Goal: Task Accomplishment & Management: Complete application form

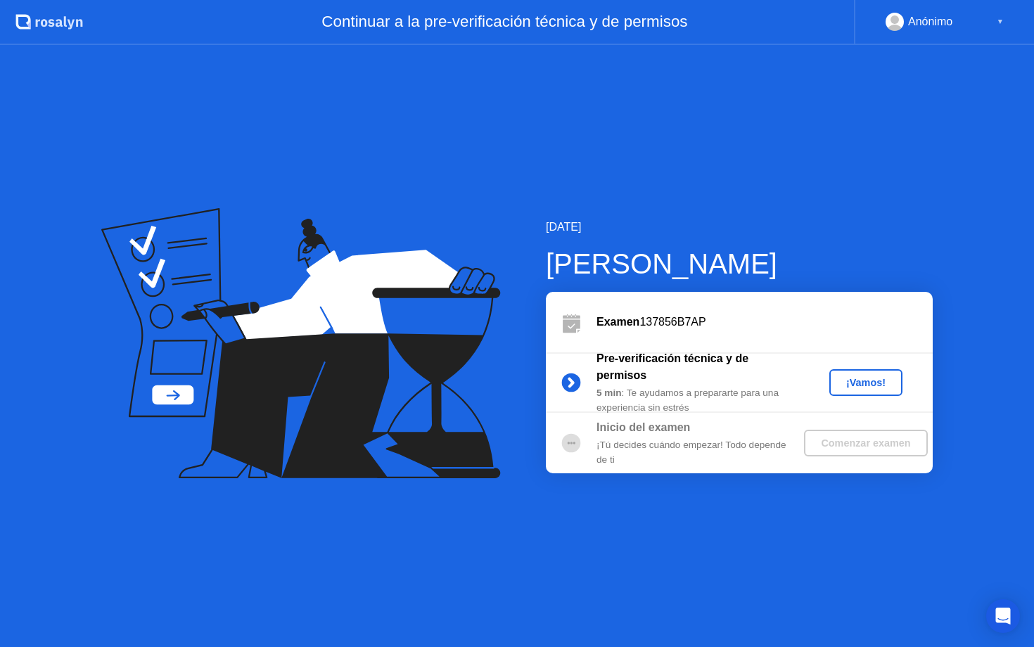
click at [862, 382] on div "¡Vamos!" at bounding box center [866, 382] width 62 height 11
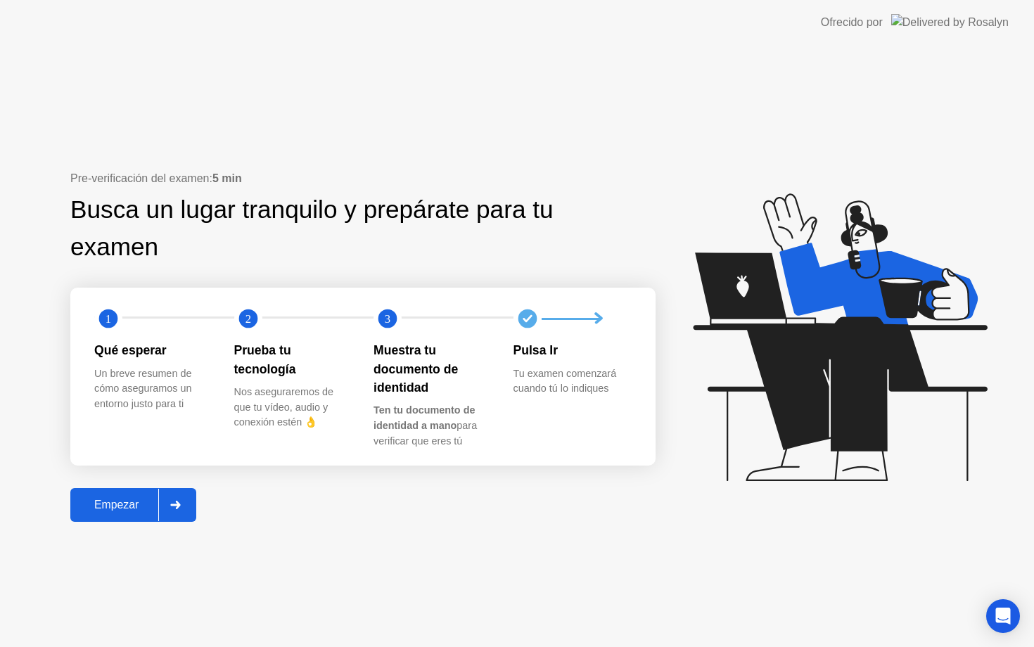
click at [102, 500] on div "Empezar" at bounding box center [117, 505] width 84 height 13
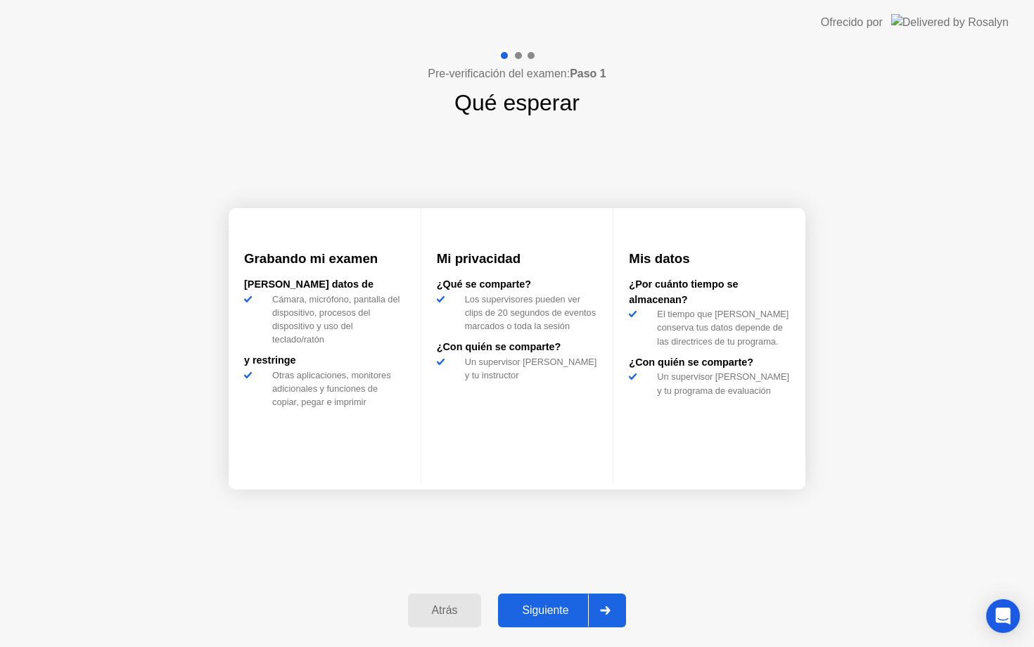
click at [556, 604] on div "Siguiente" at bounding box center [545, 610] width 86 height 13
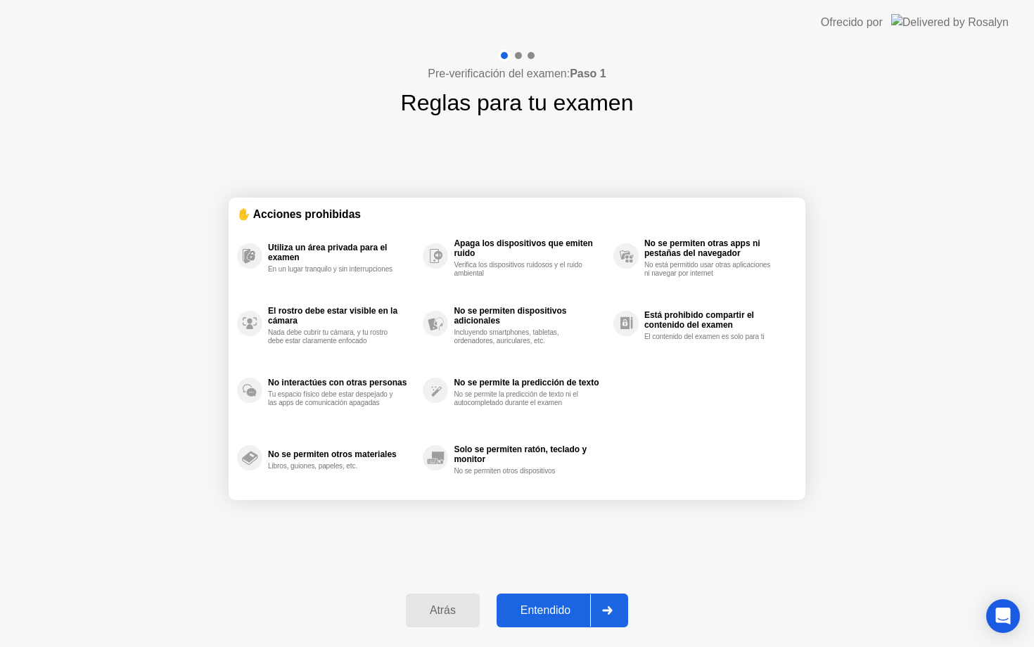
click at [553, 614] on div "Entendido" at bounding box center [545, 610] width 89 height 13
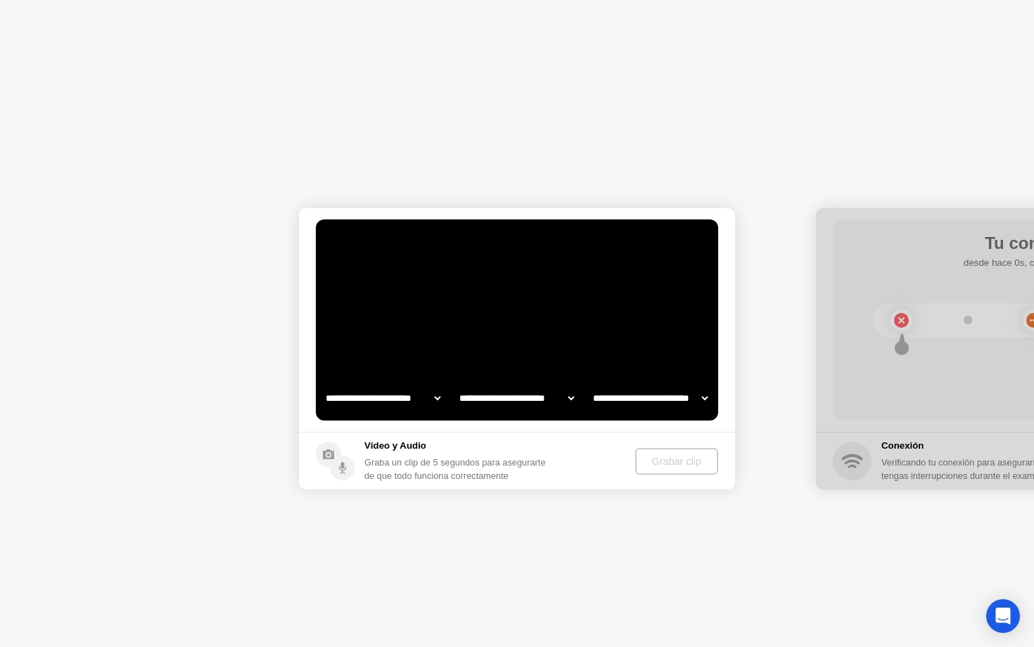
select select "**********"
select select "*******"
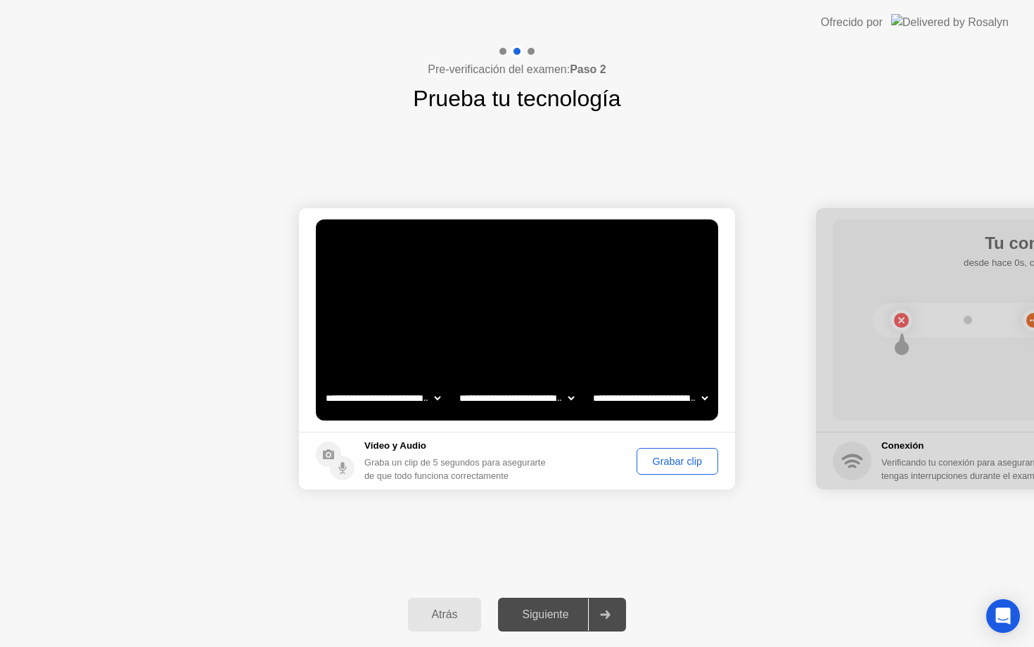
click at [672, 461] on div "Grabar clip" at bounding box center [677, 461] width 72 height 11
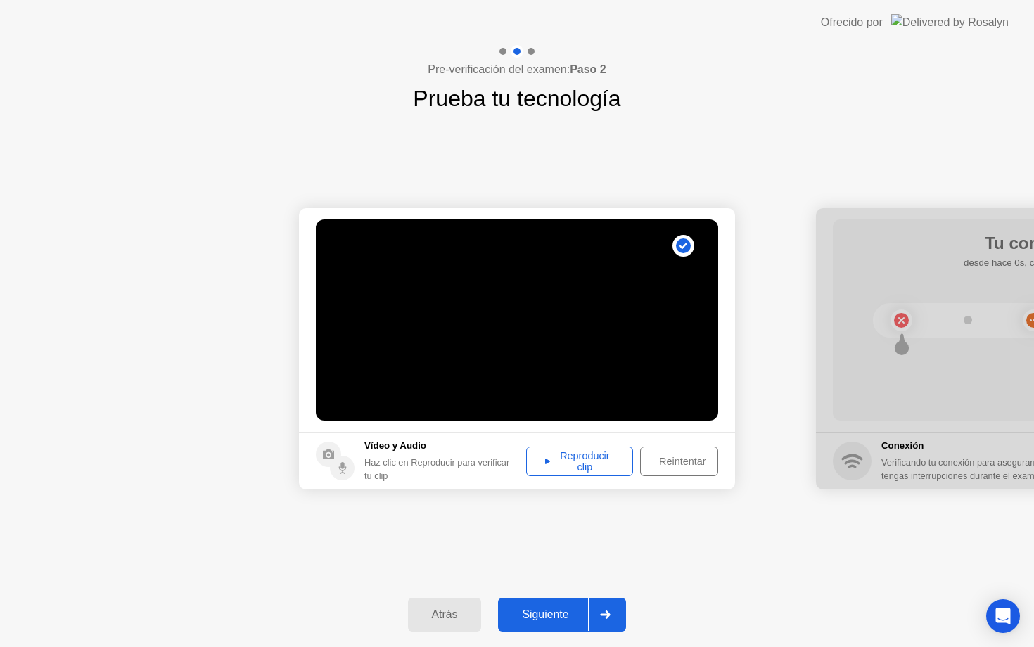
click at [583, 459] on div "Reproducir clip" at bounding box center [579, 461] width 97 height 23
click at [552, 615] on div "Siguiente" at bounding box center [545, 614] width 86 height 13
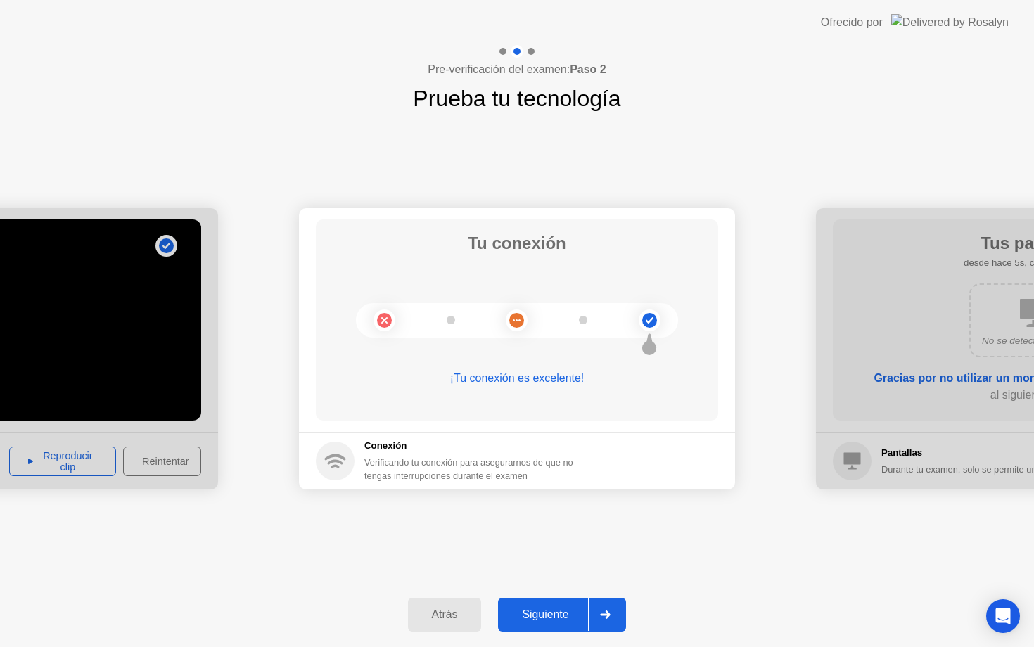
click at [569, 618] on div "Siguiente" at bounding box center [545, 614] width 86 height 13
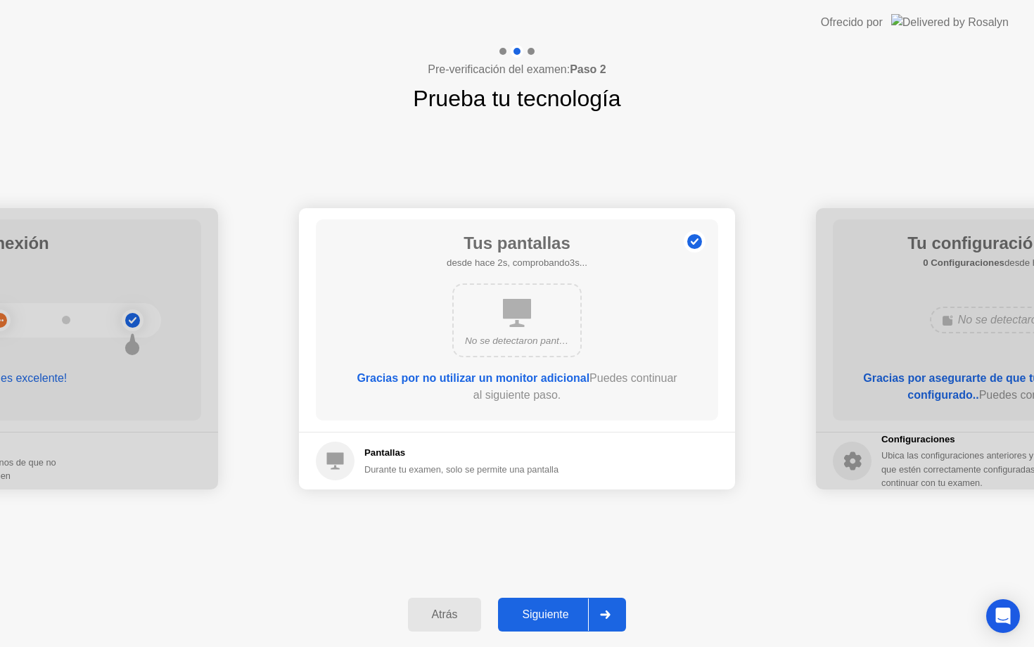
click at [563, 610] on div "Siguiente" at bounding box center [545, 614] width 86 height 13
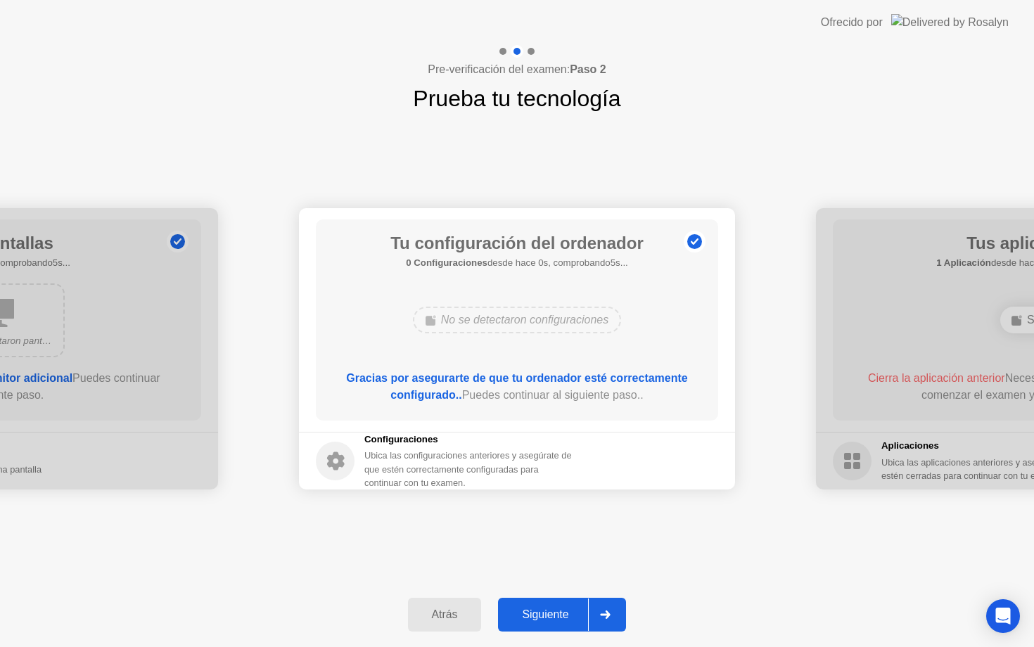
click at [563, 610] on div "Siguiente" at bounding box center [545, 614] width 86 height 13
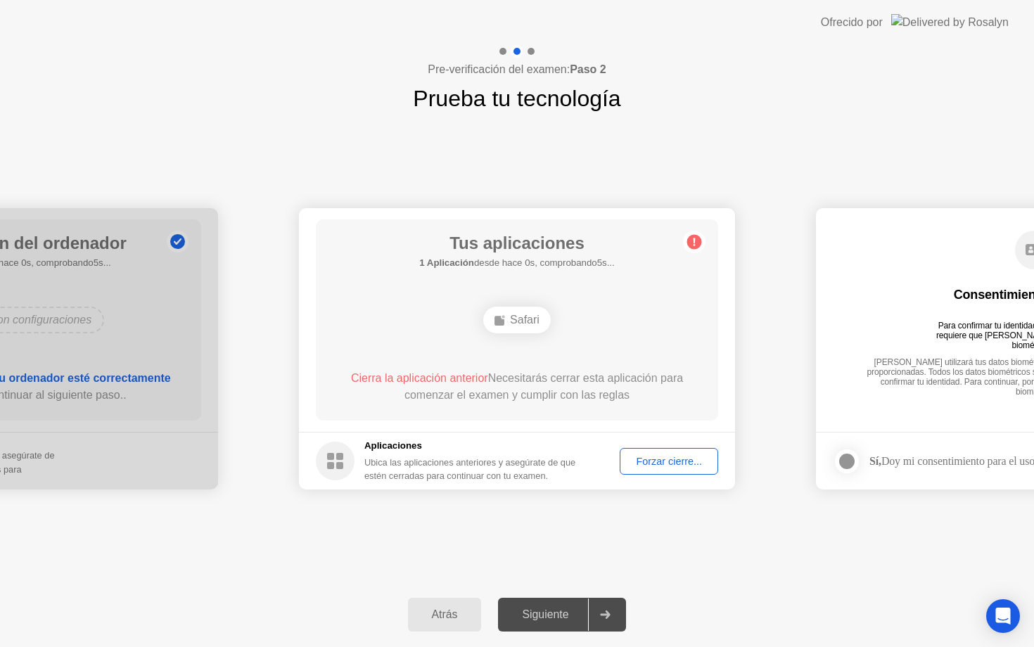
click at [644, 457] on div "Forzar cierre..." at bounding box center [668, 461] width 89 height 11
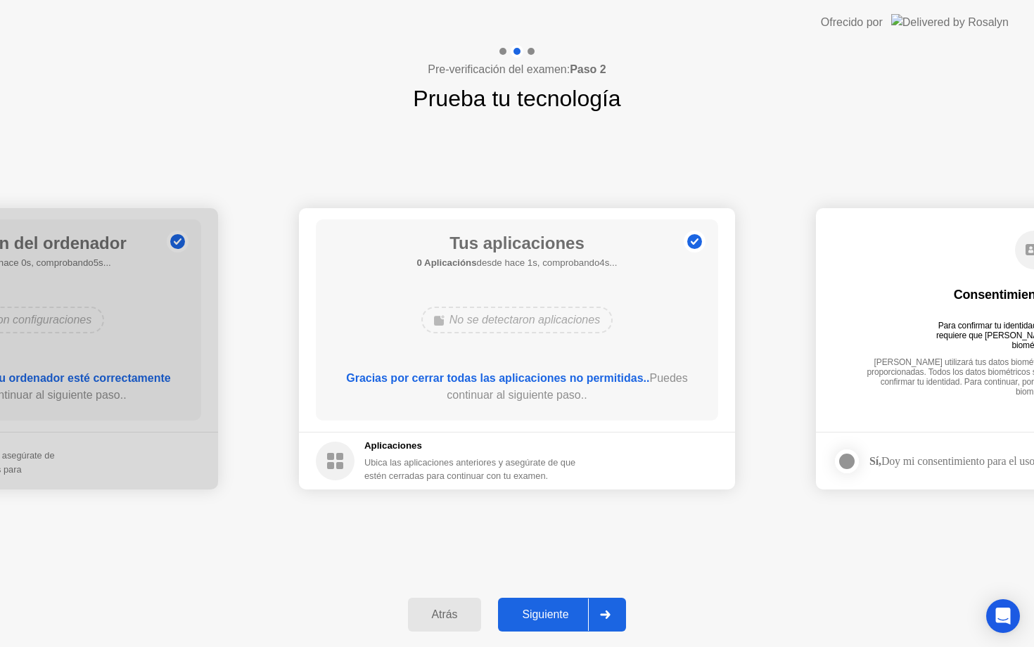
click at [544, 613] on div "Siguiente" at bounding box center [545, 614] width 86 height 13
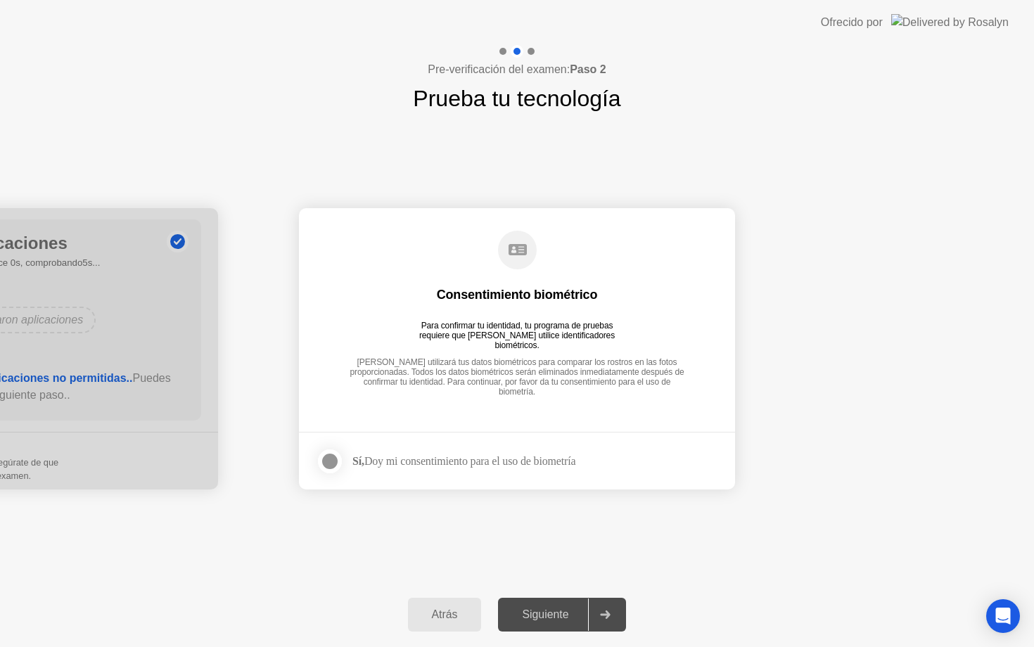
click at [330, 463] on div at bounding box center [329, 461] width 17 height 17
click at [560, 614] on div "Siguiente" at bounding box center [545, 614] width 86 height 13
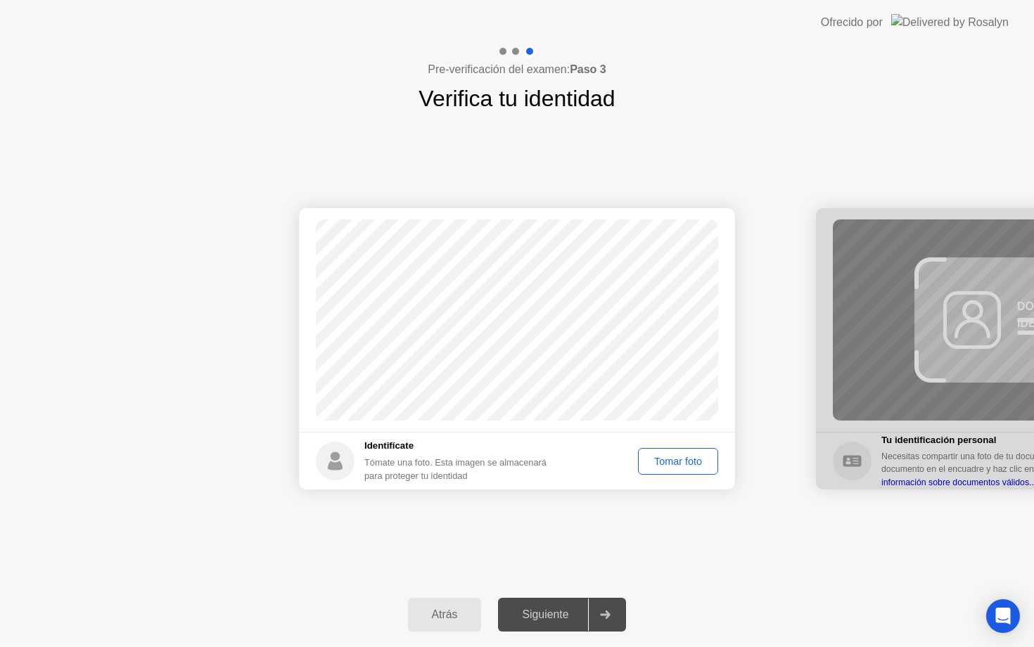
click at [597, 546] on div "Éxito Foto tomada correctamente Identifícate Tómate una foto. Esta imagen se al…" at bounding box center [517, 348] width 1034 height 467
click at [675, 460] on div "Tomar foto" at bounding box center [678, 461] width 70 height 11
click at [556, 610] on div "Siguiente" at bounding box center [545, 614] width 86 height 13
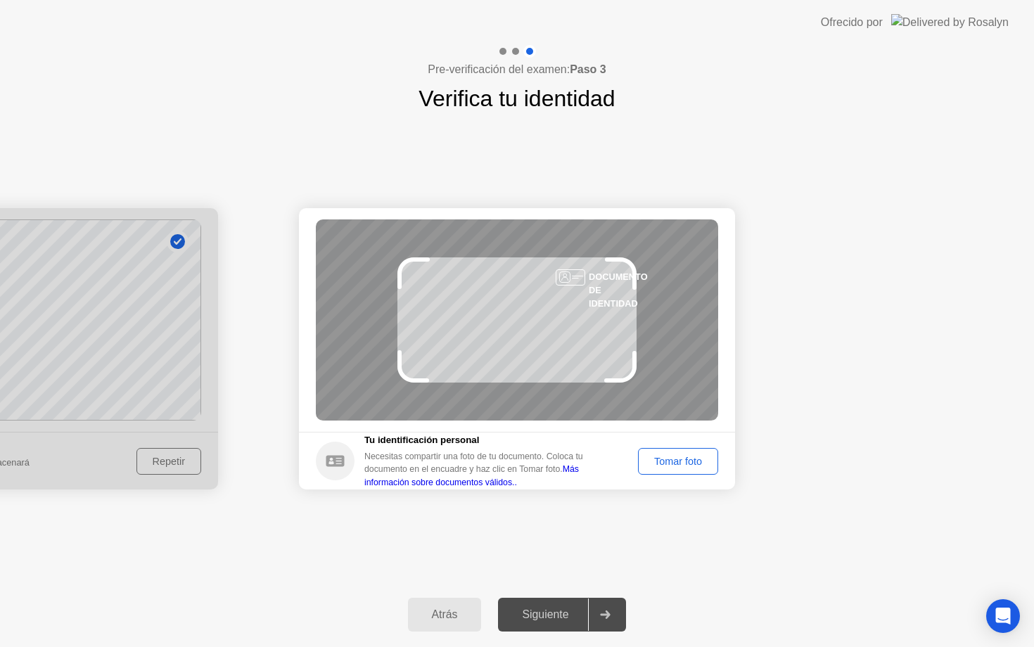
click at [679, 463] on div "Tomar foto" at bounding box center [678, 461] width 70 height 11
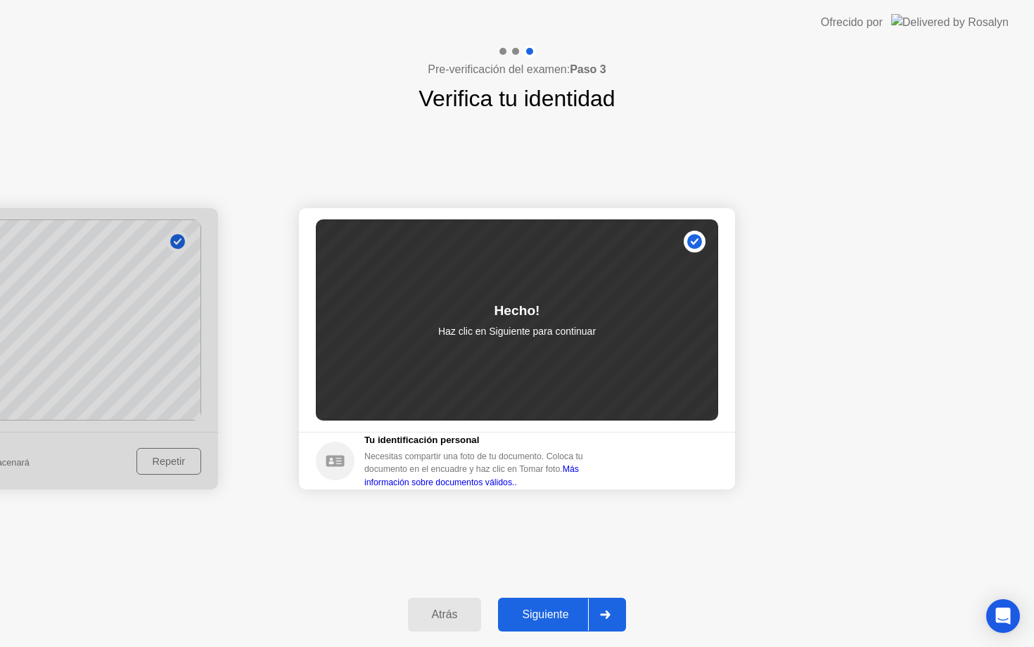
click at [551, 616] on div "Siguiente" at bounding box center [545, 614] width 86 height 13
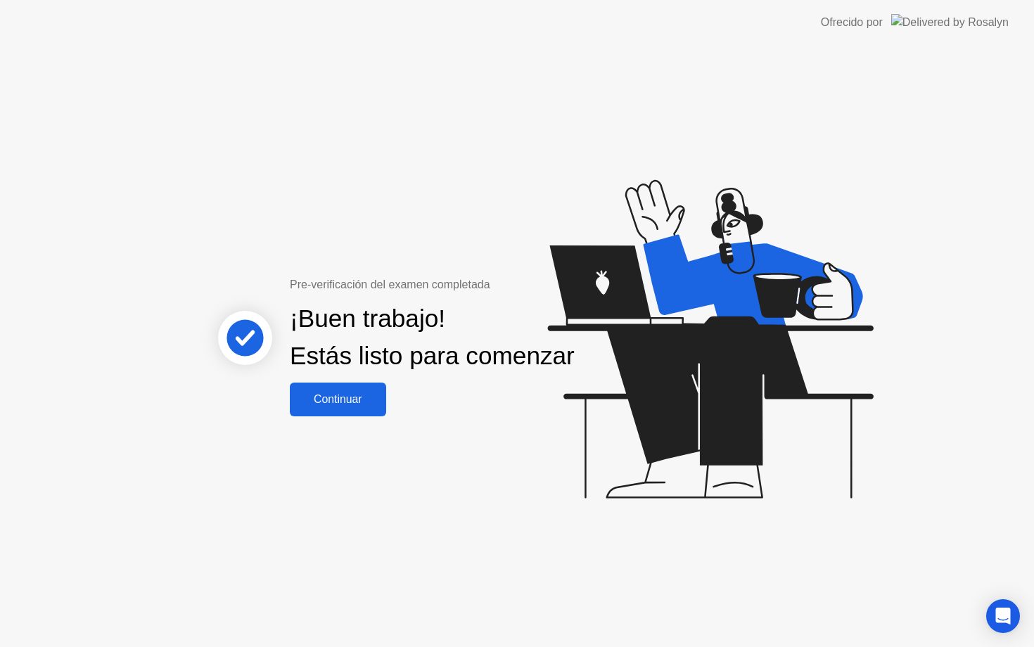
click at [348, 406] on div "Continuar" at bounding box center [338, 399] width 88 height 13
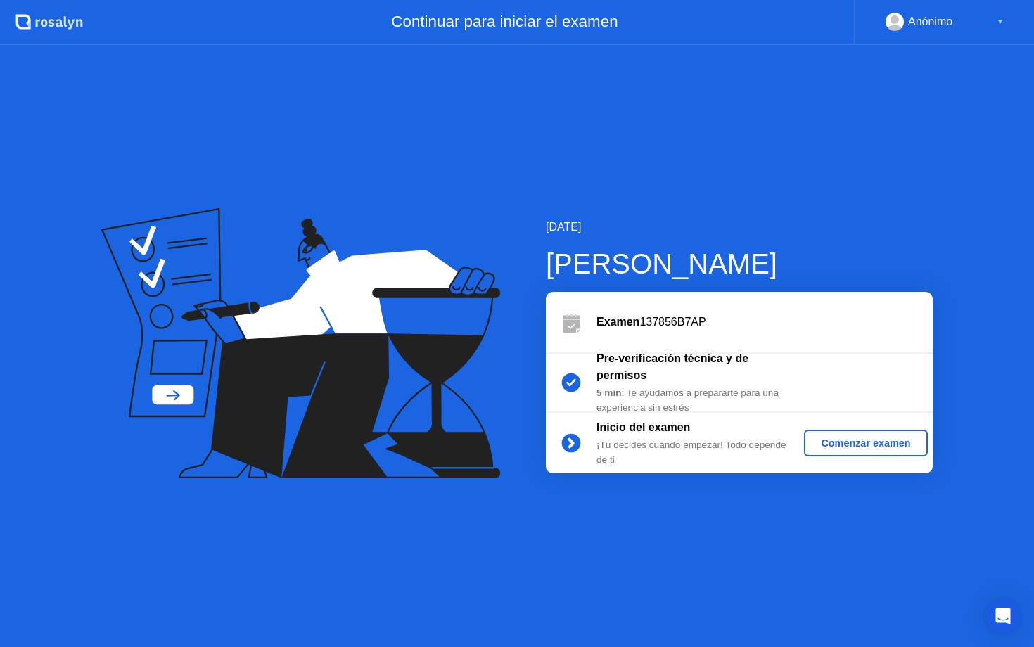
click at [830, 442] on div "Comenzar examen" at bounding box center [865, 442] width 112 height 11
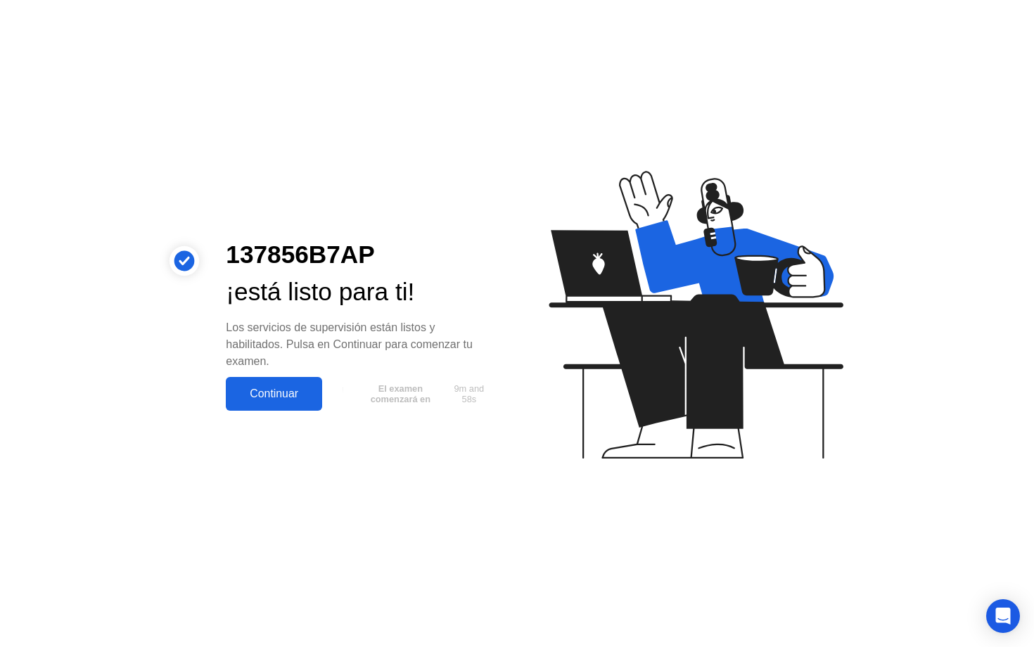
click at [274, 388] on div "Continuar" at bounding box center [274, 393] width 88 height 13
